Goal: Navigation & Orientation: Find specific page/section

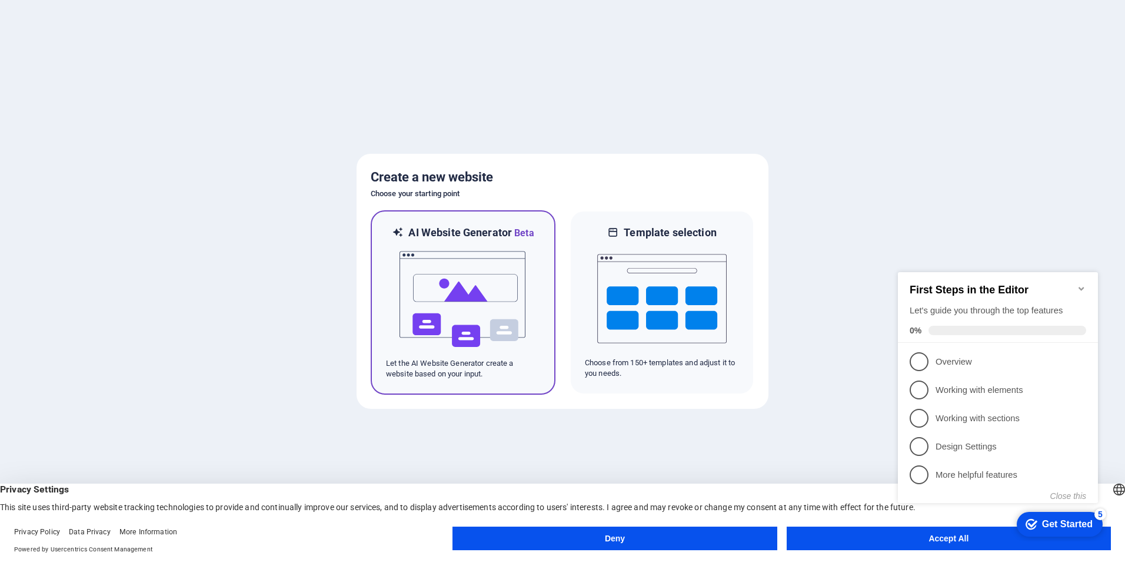
click at [449, 290] on img at bounding box center [462, 299] width 129 height 118
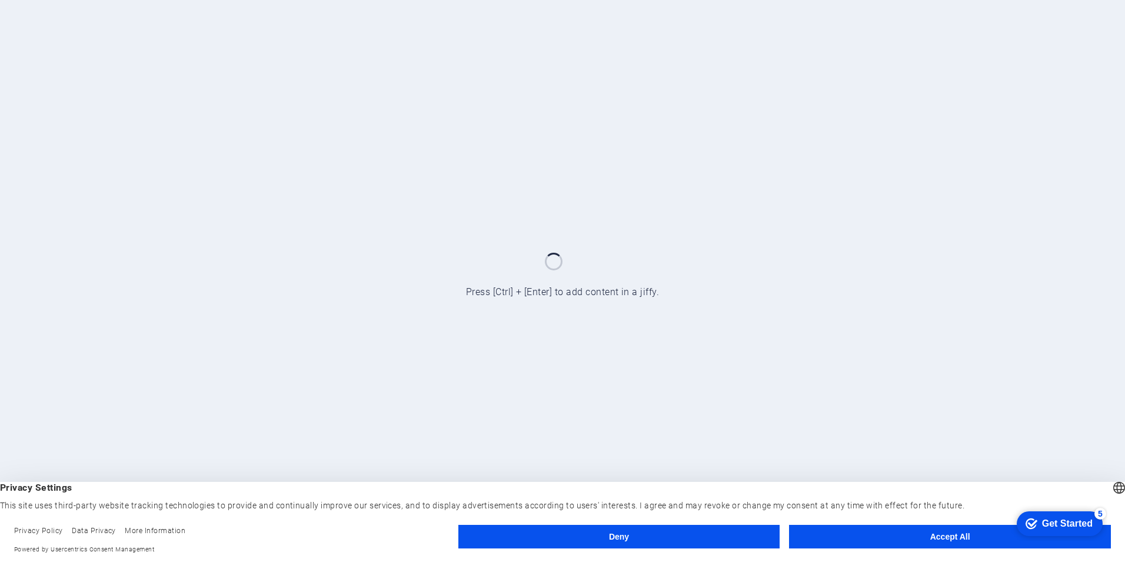
click at [903, 535] on button "Accept All" at bounding box center [950, 536] width 322 height 24
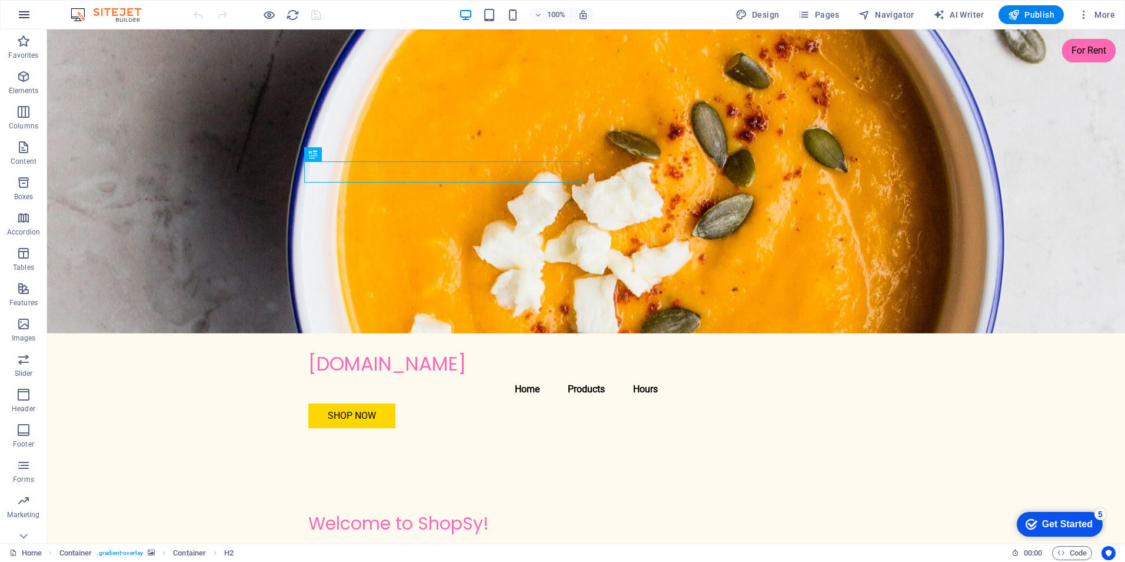
click at [15, 6] on button "button" at bounding box center [24, 15] width 28 height 28
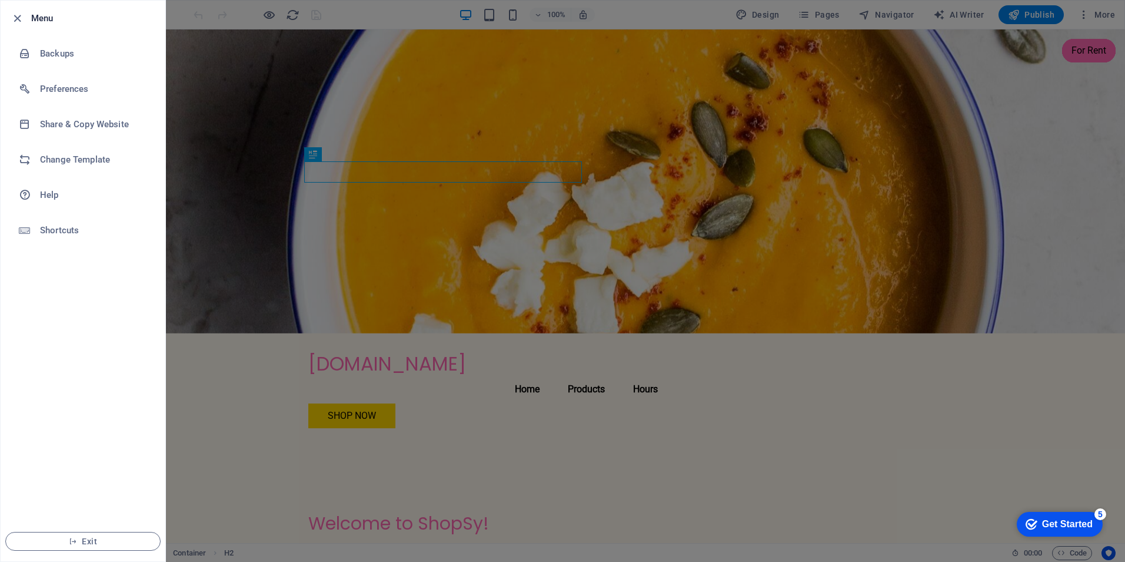
click at [104, 554] on li "Exit" at bounding box center [83, 541] width 165 height 40
click at [107, 540] on span "Exit" at bounding box center [82, 540] width 135 height 9
